Goal: Information Seeking & Learning: Find specific fact

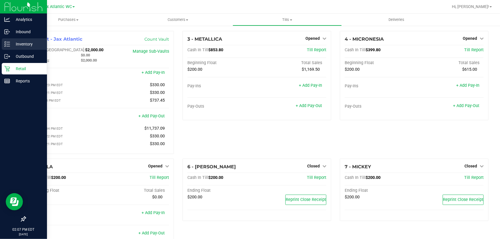
click at [10, 44] on p "Inventory" at bounding box center [27, 44] width 34 height 7
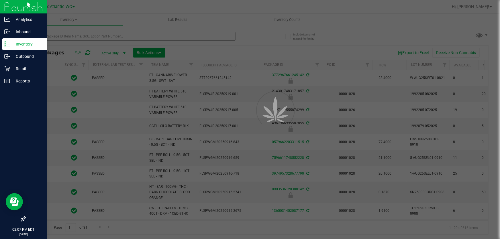
click at [64, 38] on div at bounding box center [250, 119] width 500 height 239
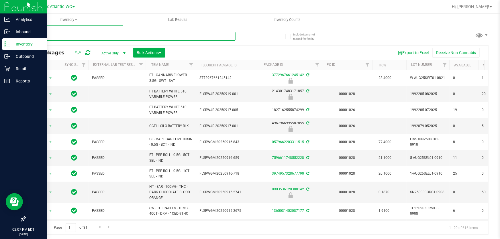
click at [64, 36] on input "text" at bounding box center [130, 36] width 210 height 9
paste input "SW 1SZ UNI Tie Dye Purple Bucket Hat"
type input "SW 1SZ UNI Tie Dye Purple Bucket Hat"
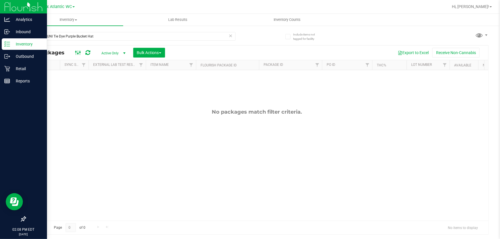
click at [79, 51] on icon at bounding box center [78, 52] width 6 height 7
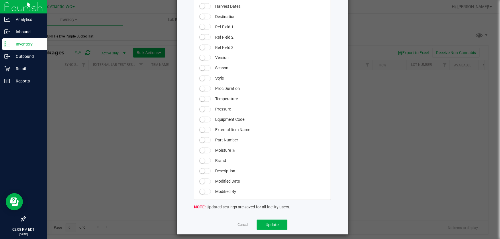
scroll to position [495, 0]
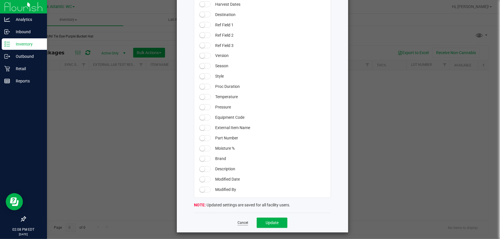
click at [239, 222] on link "Cancel" at bounding box center [243, 223] width 11 height 5
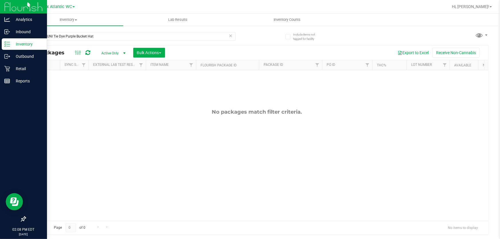
click at [106, 50] on span "Active Only" at bounding box center [113, 53] width 32 height 8
click at [110, 86] on li "All" at bounding box center [112, 88] width 31 height 9
click at [104, 49] on span "All" at bounding box center [113, 53] width 32 height 8
click at [109, 65] on li "Active Only" at bounding box center [112, 62] width 31 height 9
click at [485, 8] on span "Hi, [PERSON_NAME]!" at bounding box center [470, 6] width 37 height 5
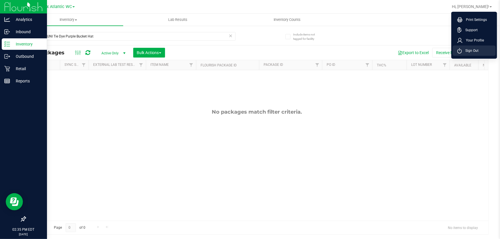
click at [478, 49] on span "Sign Out" at bounding box center [470, 51] width 17 height 6
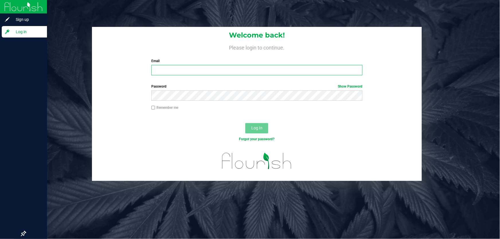
click at [255, 72] on input "Email" at bounding box center [256, 70] width 211 height 10
type input "[EMAIL_ADDRESS][DOMAIN_NAME]"
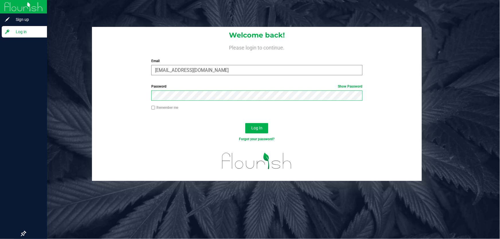
click at [245, 123] on button "Log In" at bounding box center [256, 128] width 23 height 10
